Goal: Information Seeking & Learning: Learn about a topic

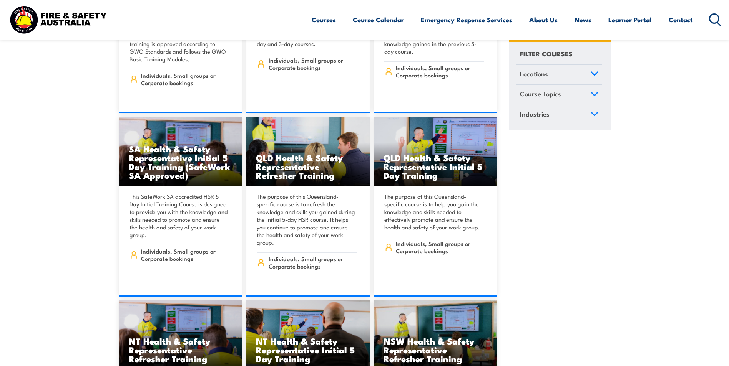
scroll to position [3035, 0]
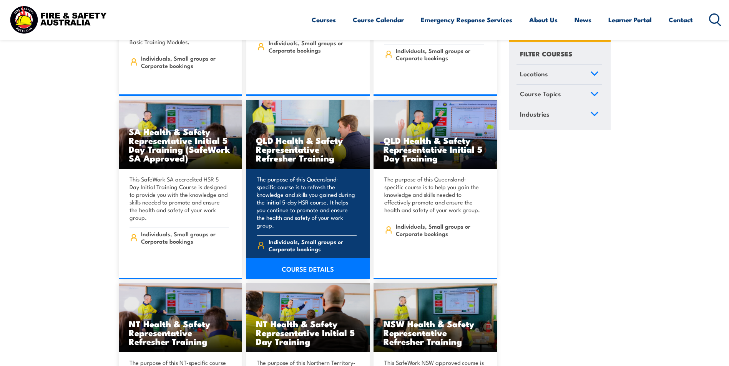
click at [279, 258] on link "COURSE DETAILS" at bounding box center [308, 269] width 124 height 22
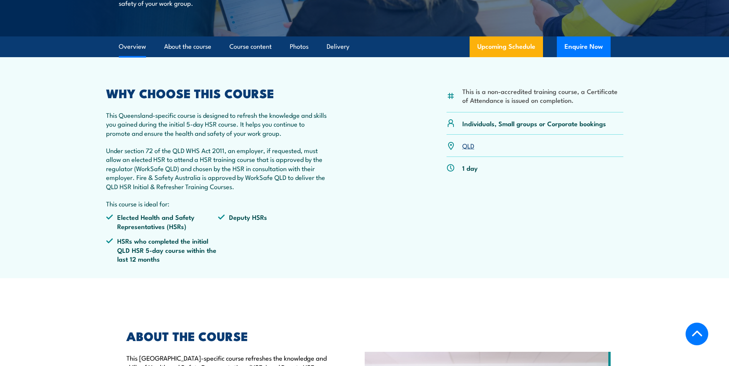
scroll to position [192, 0]
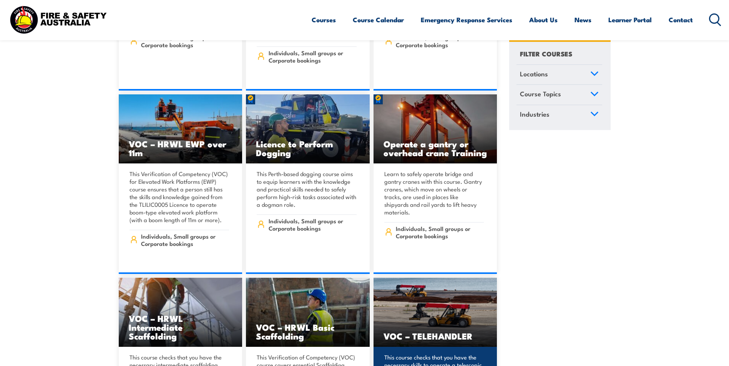
scroll to position [5762, 0]
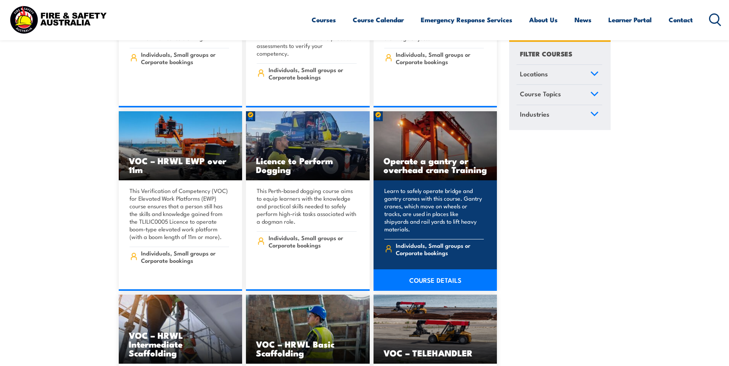
click at [440, 156] on h3 "Operate a gantry or overhead crane Training" at bounding box center [435, 165] width 104 height 18
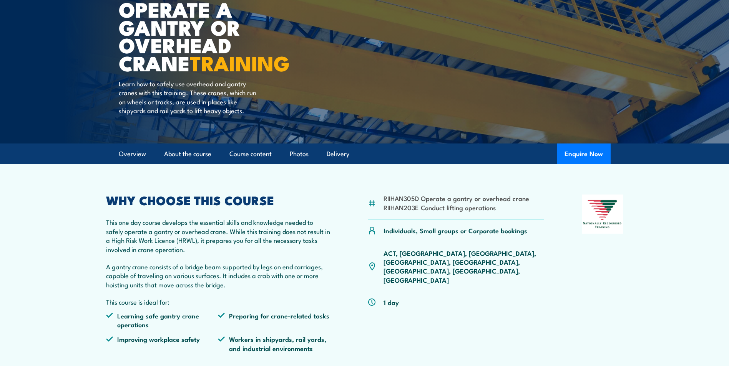
scroll to position [38, 0]
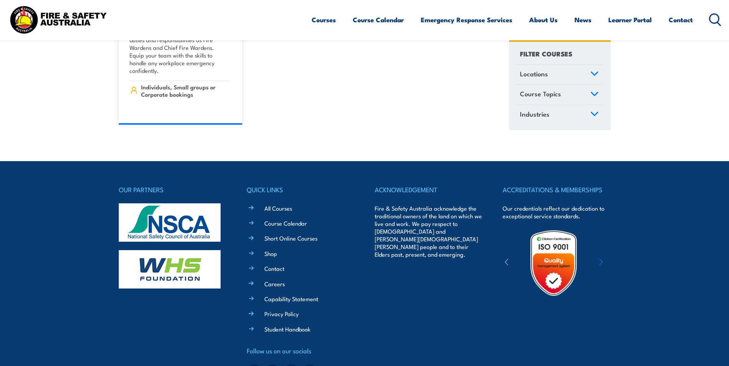
scroll to position [8590, 0]
